Goal: Use online tool/utility: Utilize a website feature to perform a specific function

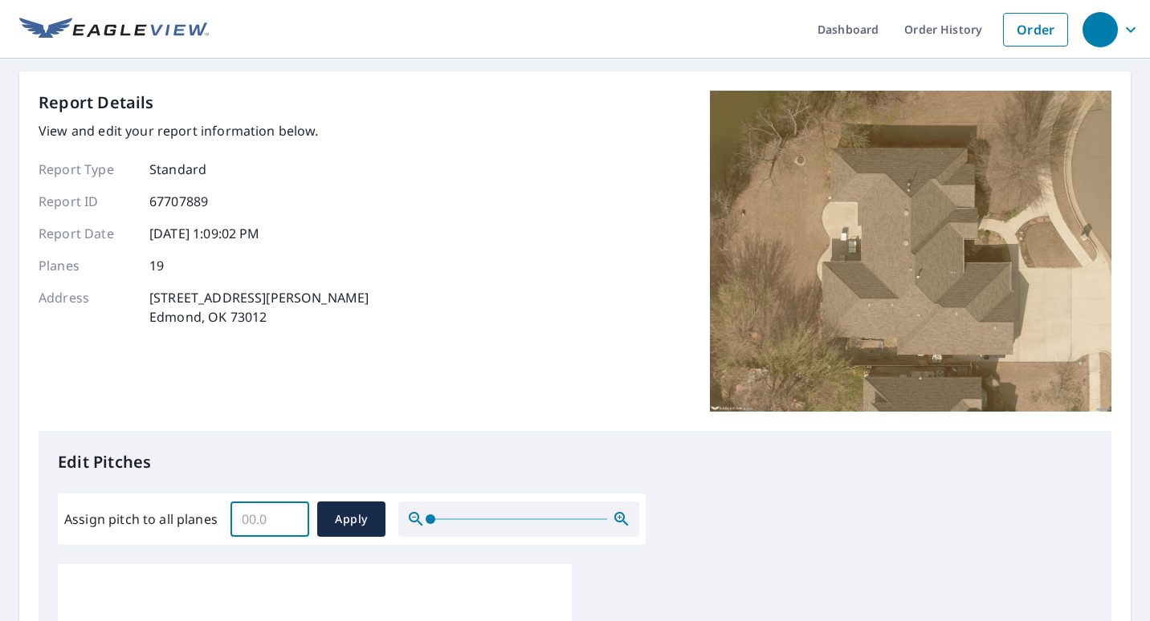
click at [264, 518] on input "Assign pitch to all planes" at bounding box center [269, 519] width 79 height 45
click at [287, 518] on input "0.1" at bounding box center [269, 519] width 79 height 45
click at [287, 518] on input "0.2" at bounding box center [269, 519] width 79 height 45
click at [287, 518] on input "0.3" at bounding box center [269, 519] width 79 height 45
click at [287, 518] on input "0.4" at bounding box center [269, 519] width 79 height 45
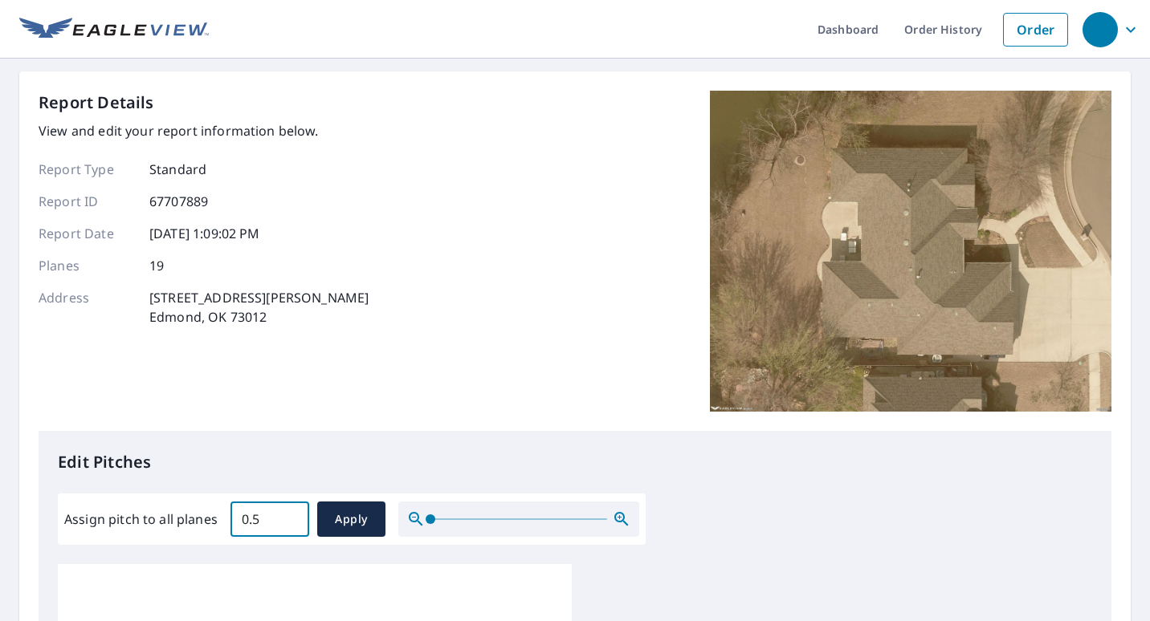
click at [287, 518] on input "0.5" at bounding box center [269, 519] width 79 height 45
click at [287, 518] on input "0.6" at bounding box center [269, 519] width 79 height 45
click at [287, 518] on input "0.7" at bounding box center [269, 519] width 79 height 45
click at [287, 518] on input "0.8" at bounding box center [269, 519] width 79 height 45
click at [287, 518] on input "0.9" at bounding box center [269, 519] width 79 height 45
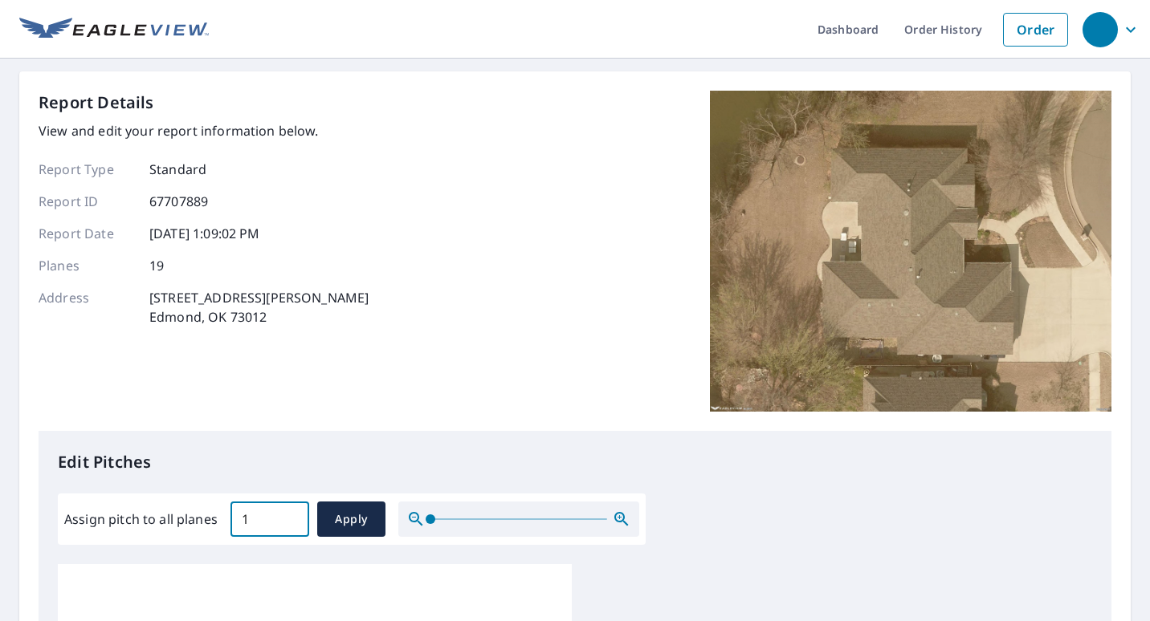
click at [287, 518] on input "1" at bounding box center [269, 519] width 79 height 45
click at [287, 518] on input "1.1" at bounding box center [269, 519] width 79 height 45
click at [287, 518] on input "1.2" at bounding box center [269, 519] width 79 height 45
click at [287, 518] on input "1.3" at bounding box center [269, 519] width 79 height 45
click at [287, 518] on input "1.4" at bounding box center [269, 519] width 79 height 45
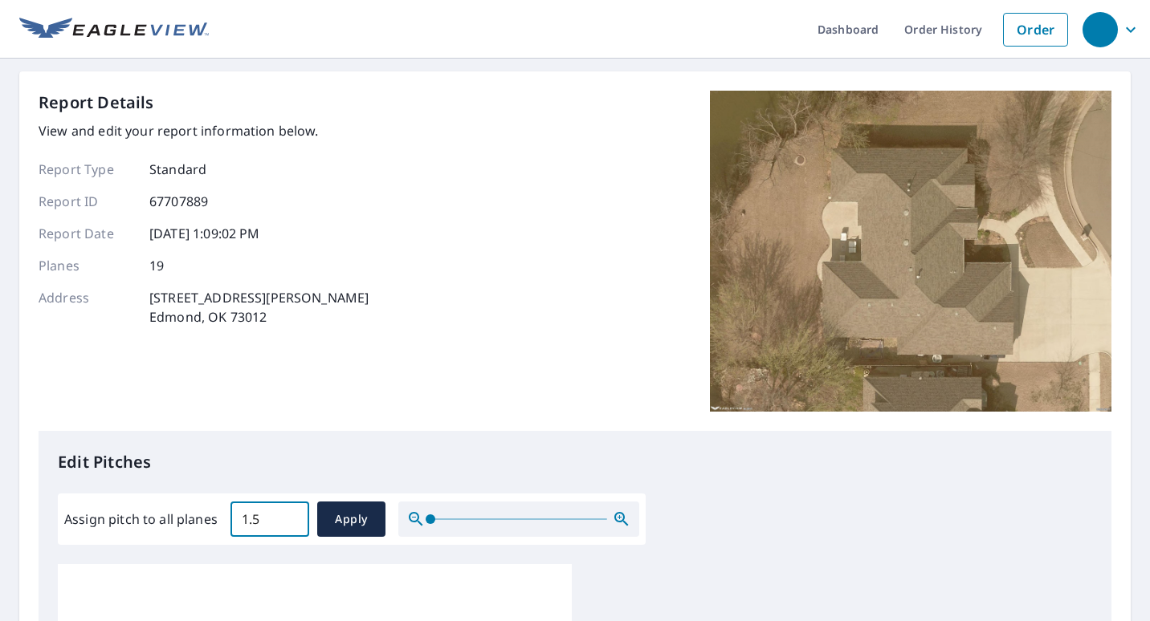
click at [287, 518] on input "1.5" at bounding box center [269, 519] width 79 height 45
click at [287, 518] on input "8.5" at bounding box center [269, 519] width 79 height 45
click at [287, 518] on input "8.6" at bounding box center [269, 519] width 79 height 45
click at [287, 518] on input "8.7" at bounding box center [269, 519] width 79 height 45
click at [287, 518] on input "8.8" at bounding box center [269, 519] width 79 height 45
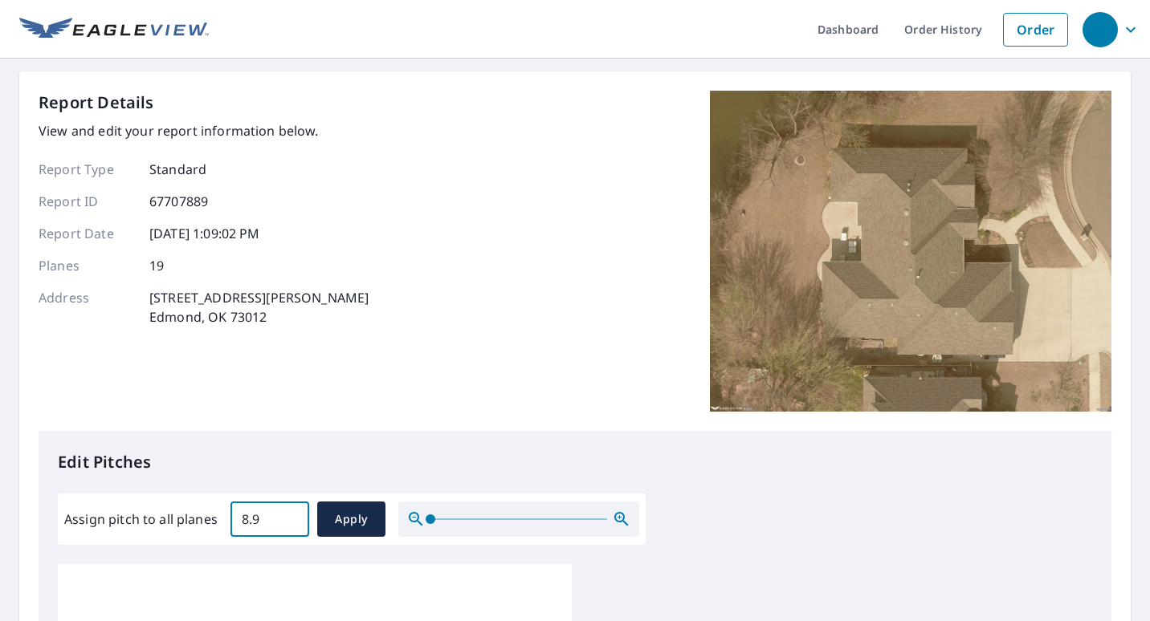
click at [287, 518] on input "8.9" at bounding box center [269, 519] width 79 height 45
click at [287, 518] on input "9" at bounding box center [269, 519] width 79 height 45
click at [287, 518] on input "9.1" at bounding box center [269, 519] width 79 height 45
click at [287, 518] on input "9.2" at bounding box center [269, 519] width 79 height 45
click at [287, 518] on input "9.3" at bounding box center [269, 519] width 79 height 45
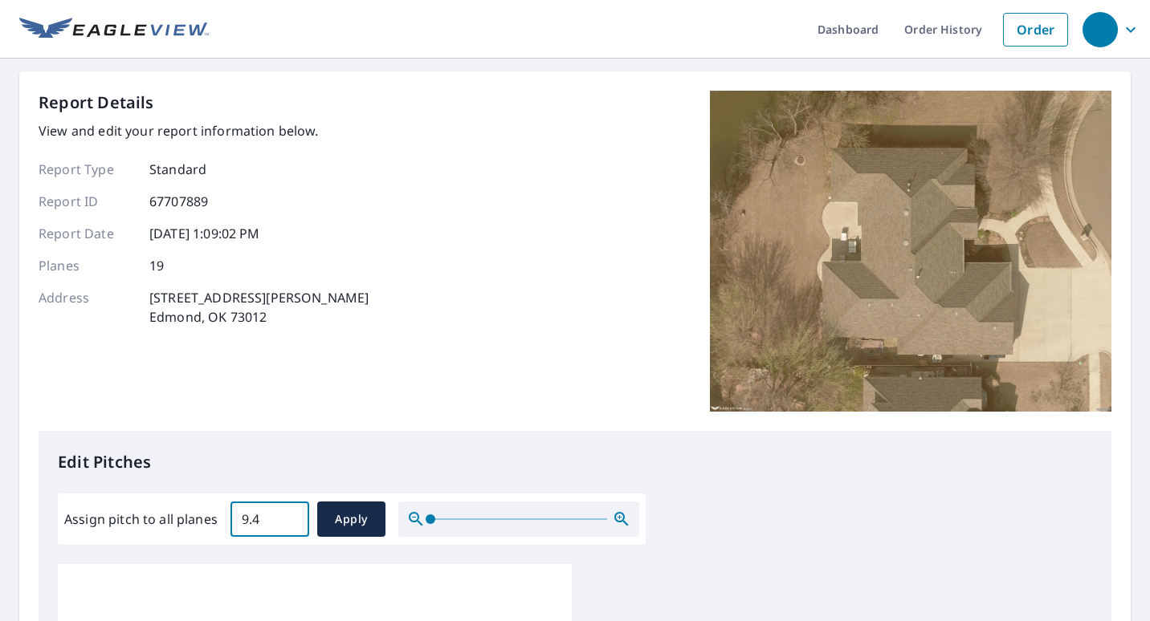
click at [287, 518] on input "9.4" at bounding box center [269, 519] width 79 height 45
click at [287, 518] on input "9.5" at bounding box center [269, 519] width 79 height 45
click at [287, 518] on input "9.6" at bounding box center [269, 519] width 79 height 45
click at [287, 518] on input "9.7" at bounding box center [269, 519] width 79 height 45
click at [287, 518] on input "9.8" at bounding box center [269, 519] width 79 height 45
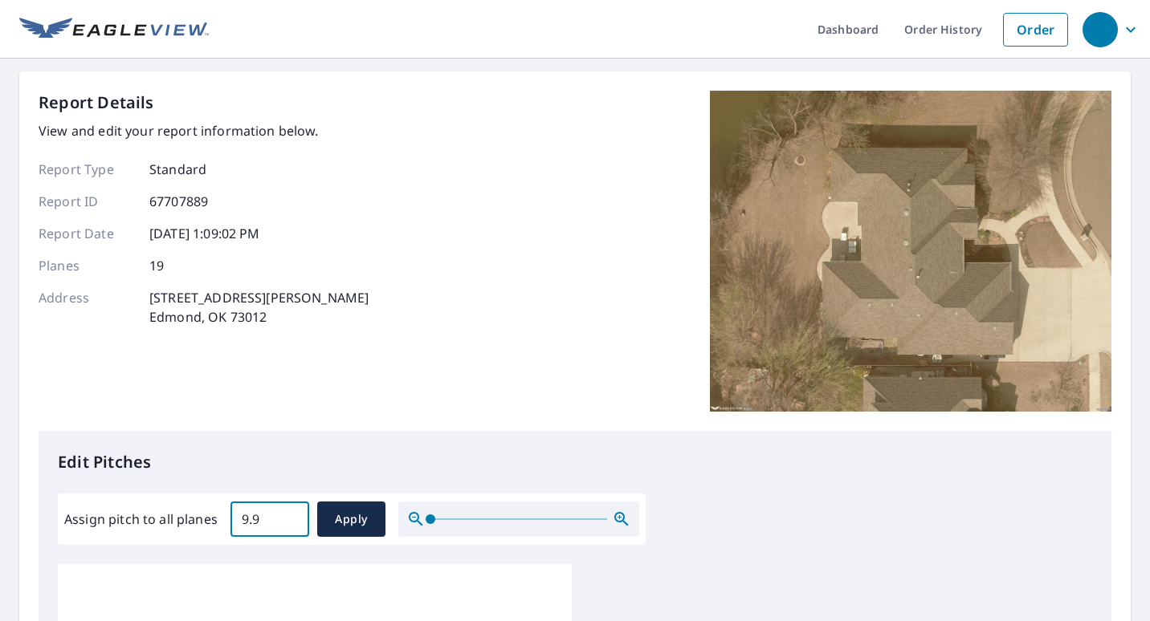
click at [287, 518] on input "9.9" at bounding box center [269, 519] width 79 height 45
type input "10"
click at [287, 518] on input "10" at bounding box center [269, 519] width 79 height 45
click at [332, 531] on button "Apply" at bounding box center [351, 519] width 68 height 35
type input "10"
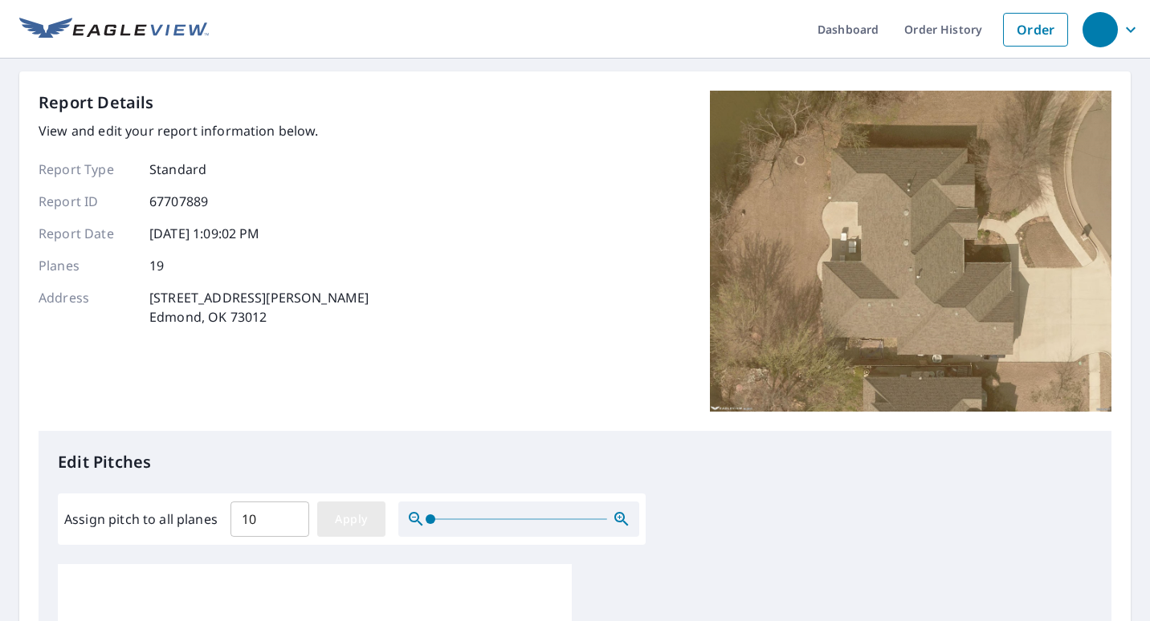
type input "10"
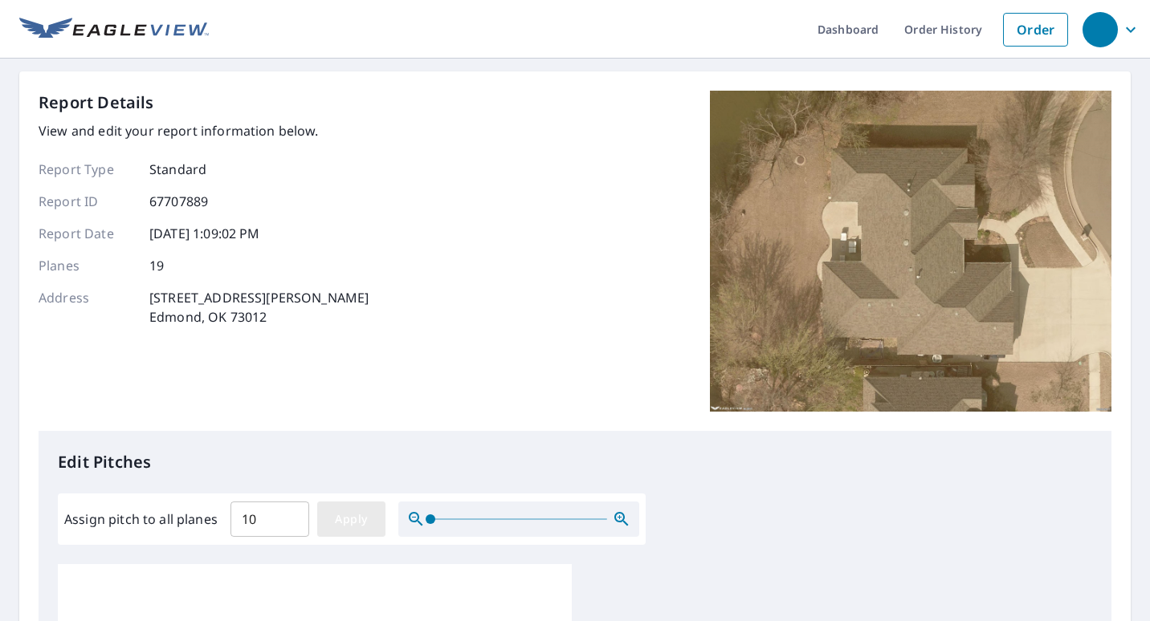
type input "10"
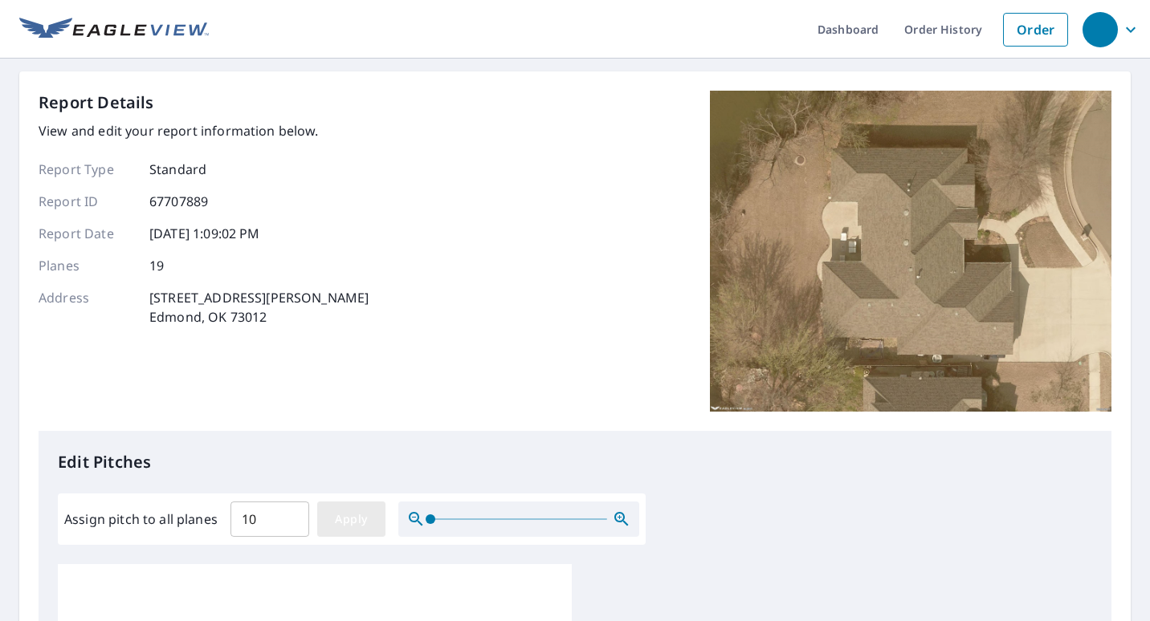
type input "10"
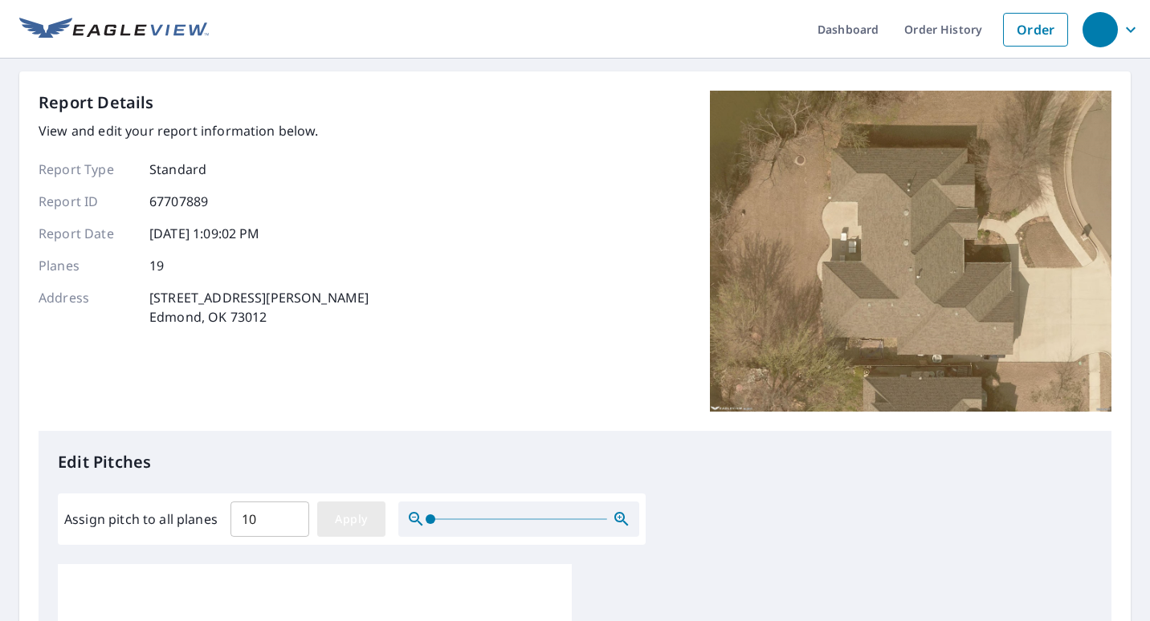
type input "10"
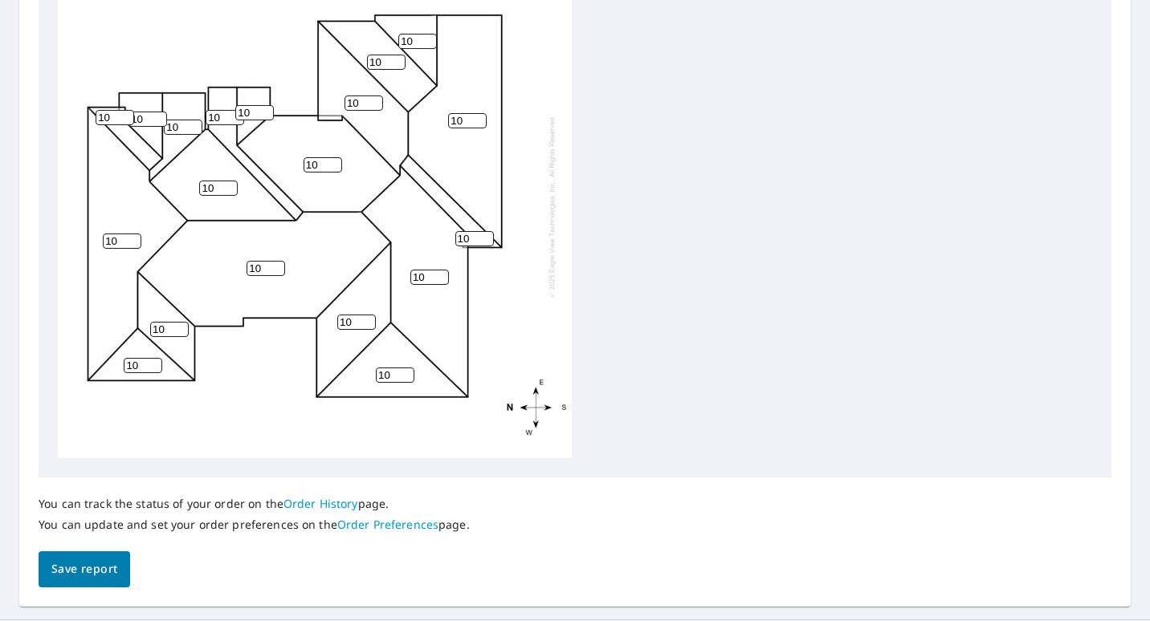
scroll to position [649, 0]
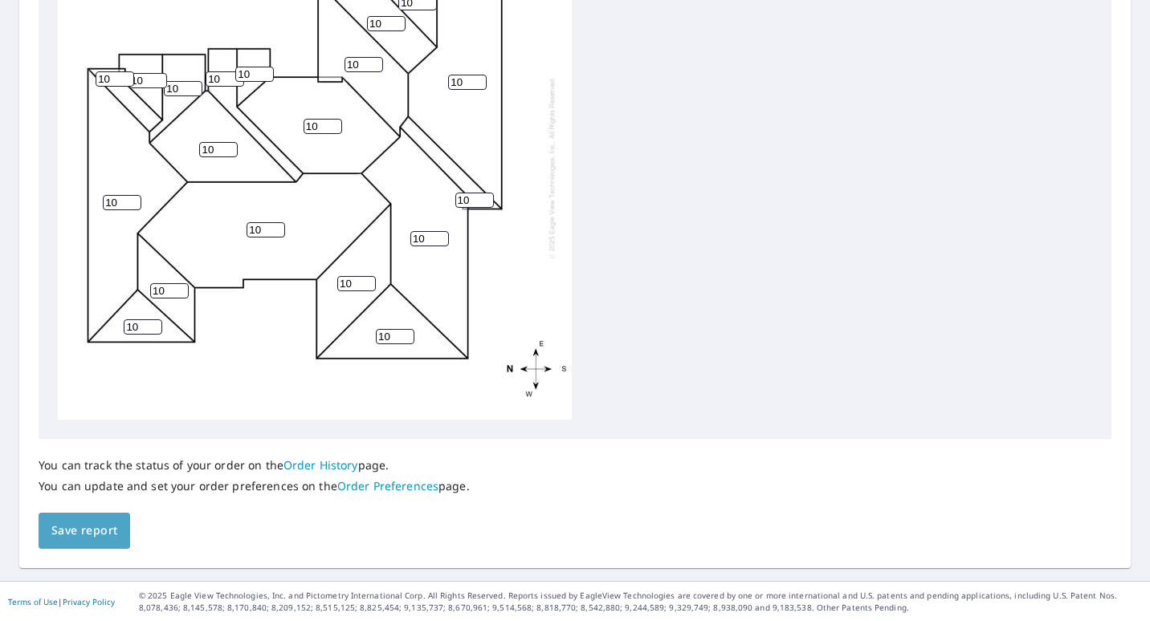
click at [94, 530] on span "Save report" at bounding box center [84, 531] width 66 height 20
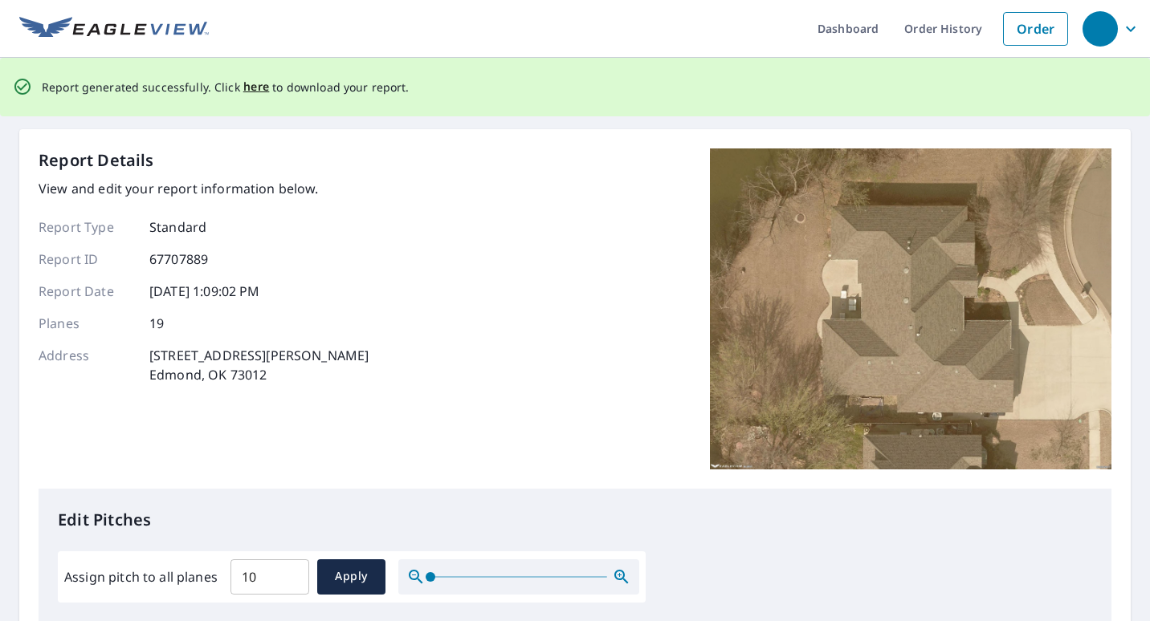
scroll to position [0, 0]
click at [253, 88] on span "here" at bounding box center [256, 88] width 26 height 20
